Goal: Task Accomplishment & Management: Manage account settings

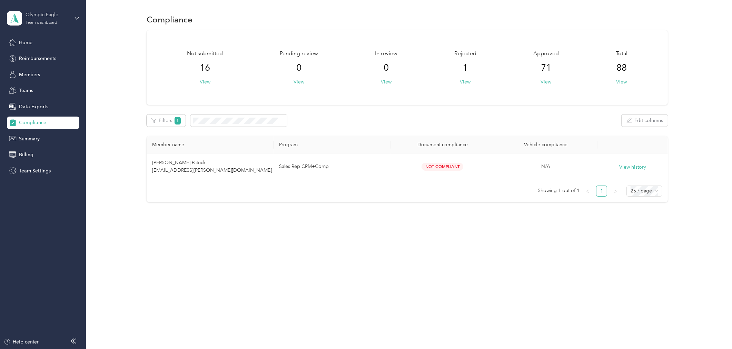
click at [42, 19] on div "Olympic Eagle Team dashboard" at bounding box center [47, 18] width 43 height 14
click at [39, 92] on div "You’re signed in as [PERSON_NAME][EMAIL_ADDRESS][PERSON_NAME][DOMAIN_NAME] Team…" at bounding box center [118, 63] width 223 height 70
click at [39, 22] on div "Team dashboard" at bounding box center [42, 23] width 32 height 4
click at [25, 87] on div "Log out" at bounding box center [26, 87] width 27 height 7
